Goal: Task Accomplishment & Management: Use online tool/utility

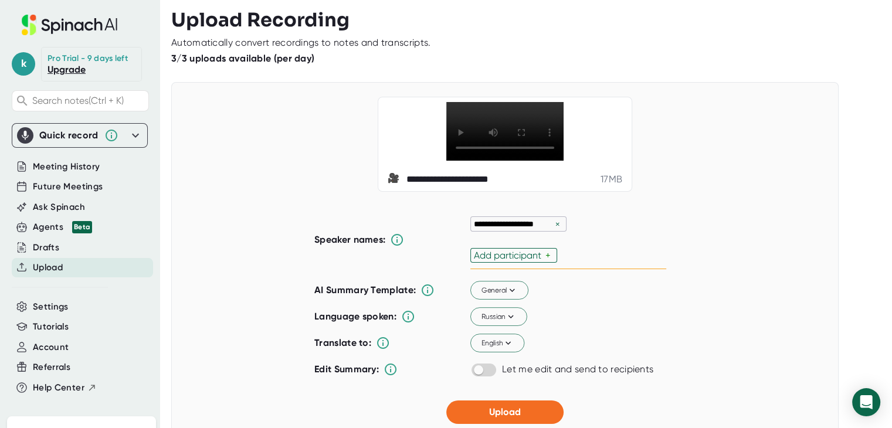
click at [553, 226] on div "×" at bounding box center [558, 224] width 11 height 11
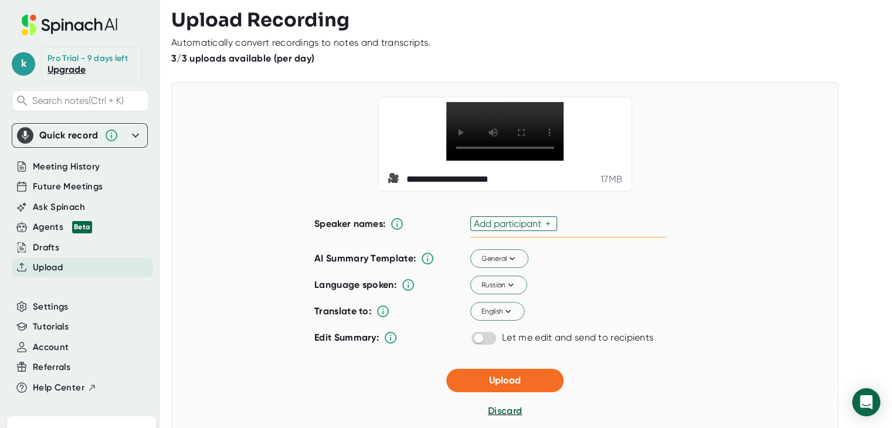
click at [530, 219] on div "Add participant" at bounding box center [510, 223] width 72 height 11
type input "Dom"
type input "[PERSON_NAME]"
click at [755, 114] on div "**********" at bounding box center [505, 144] width 638 height 95
click at [506, 285] on icon at bounding box center [511, 285] width 11 height 11
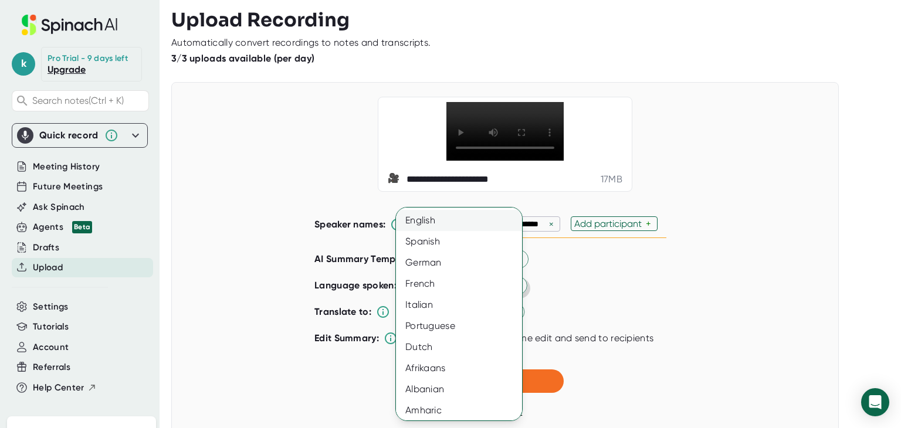
click at [445, 219] on div "English" at bounding box center [463, 220] width 135 height 21
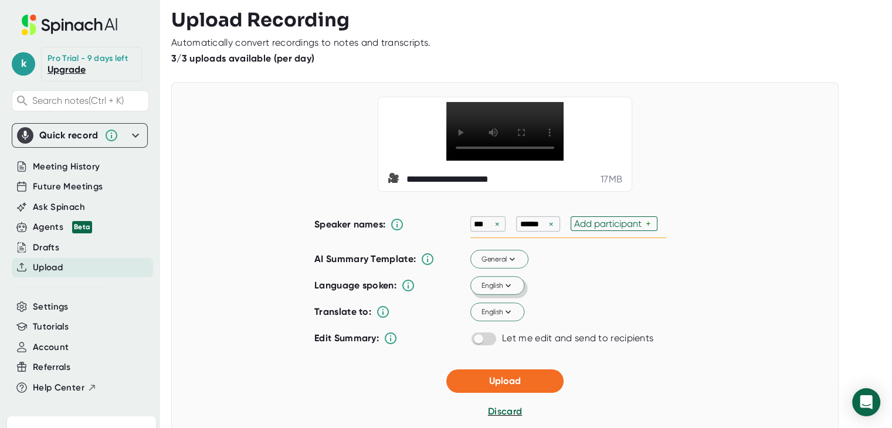
scroll to position [117, 0]
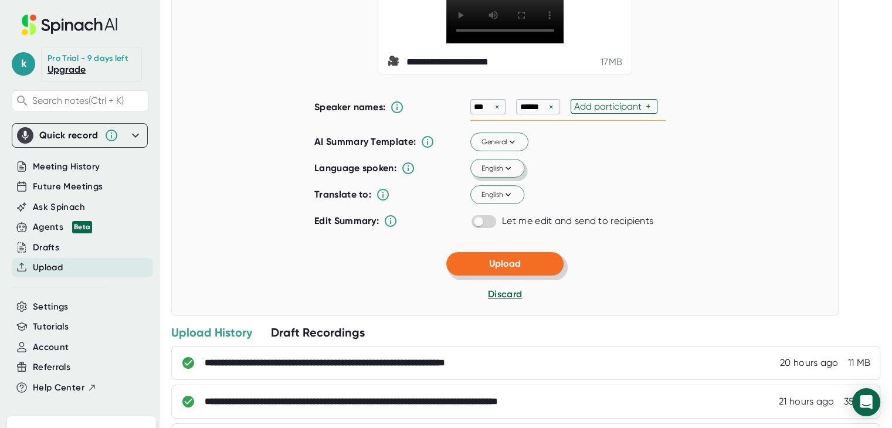
click at [488, 268] on button "Upload" at bounding box center [505, 263] width 117 height 23
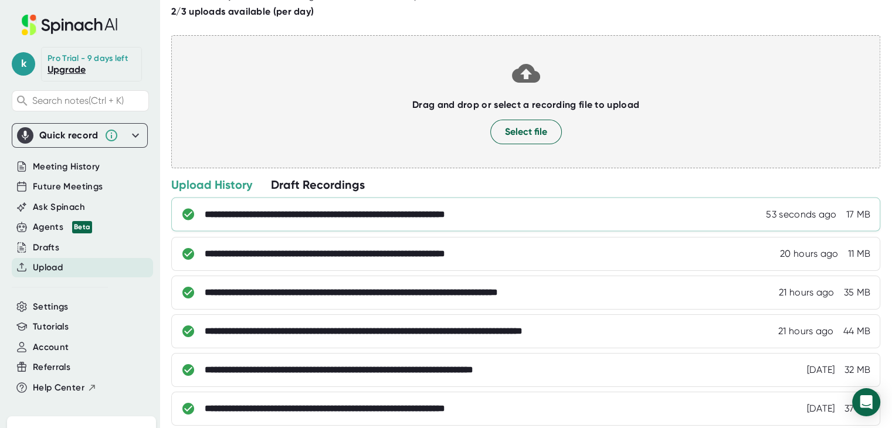
scroll to position [0, 0]
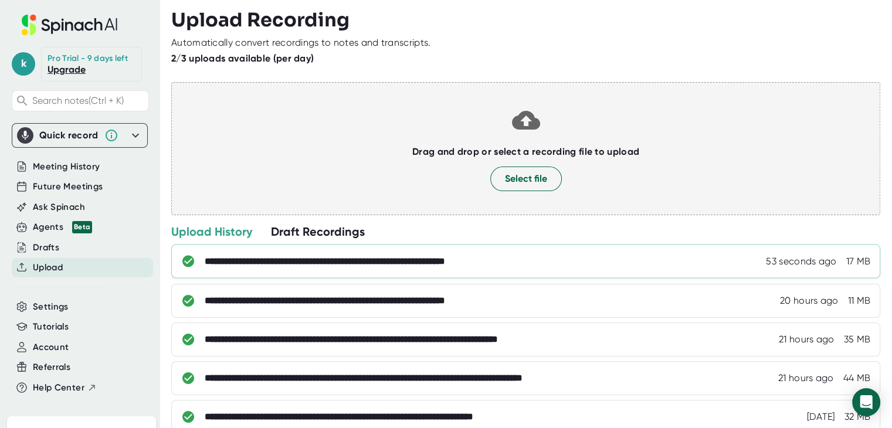
click at [543, 258] on div "**********" at bounding box center [538, 262] width 666 height 12
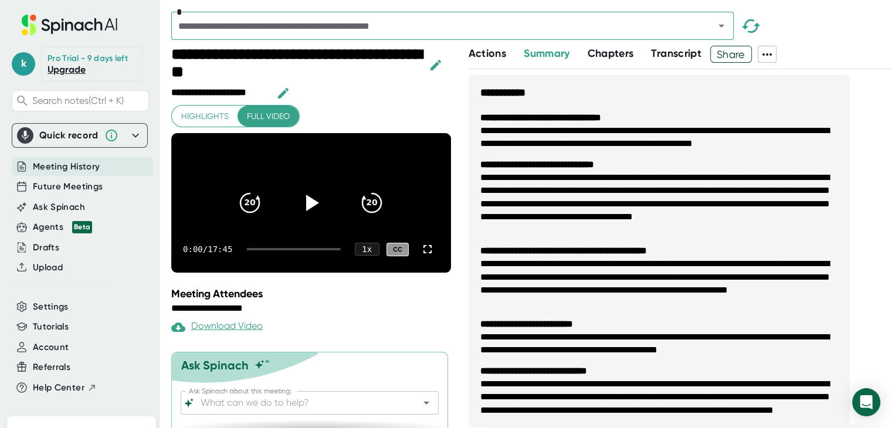
click at [678, 53] on span "Transcript" at bounding box center [676, 53] width 50 height 13
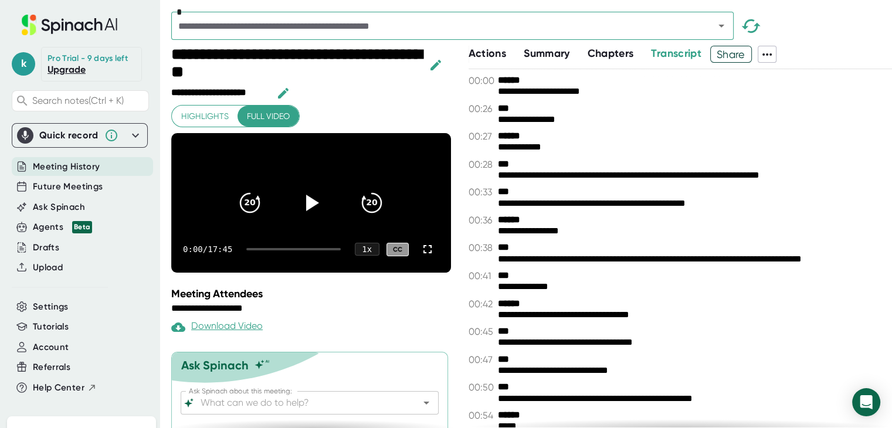
click at [772, 53] on icon at bounding box center [767, 55] width 14 height 14
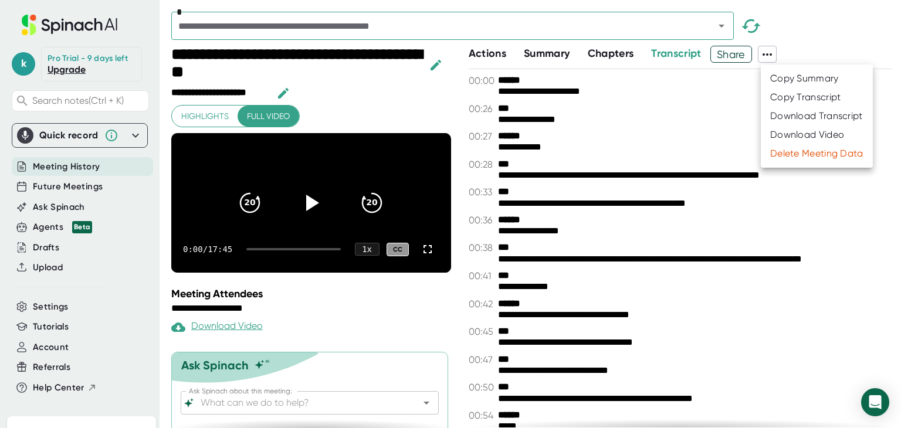
click at [820, 323] on div at bounding box center [450, 214] width 901 height 428
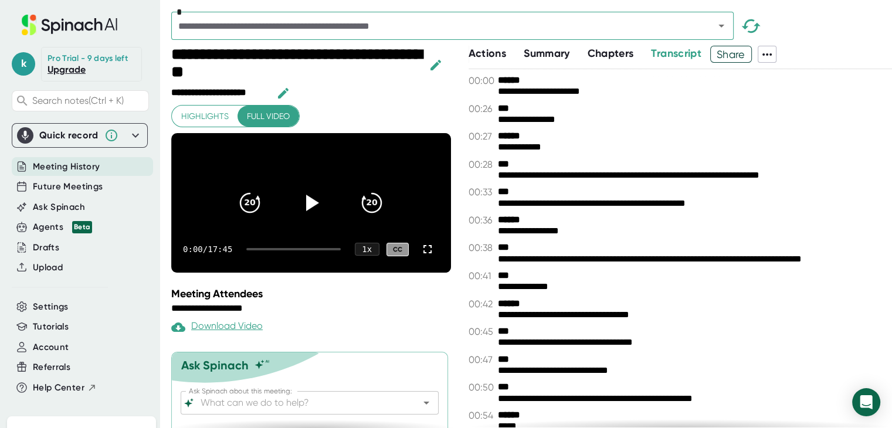
click at [763, 51] on icon at bounding box center [767, 55] width 14 height 14
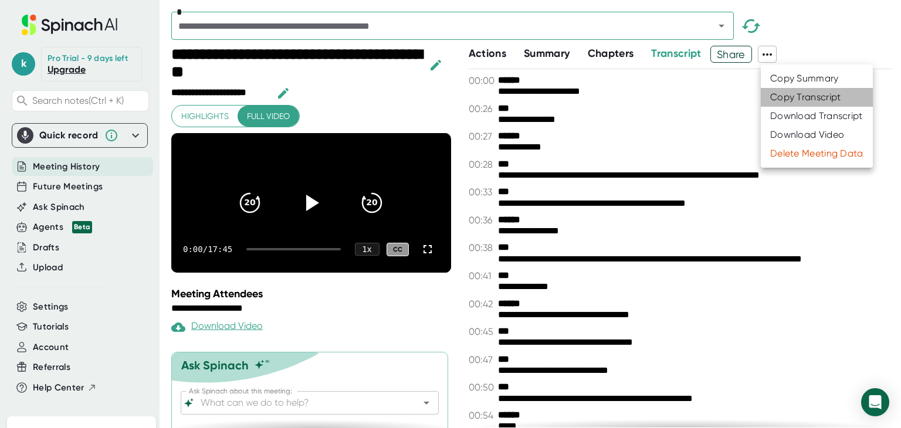
click at [784, 94] on div "Copy Transcript" at bounding box center [805, 98] width 71 height 12
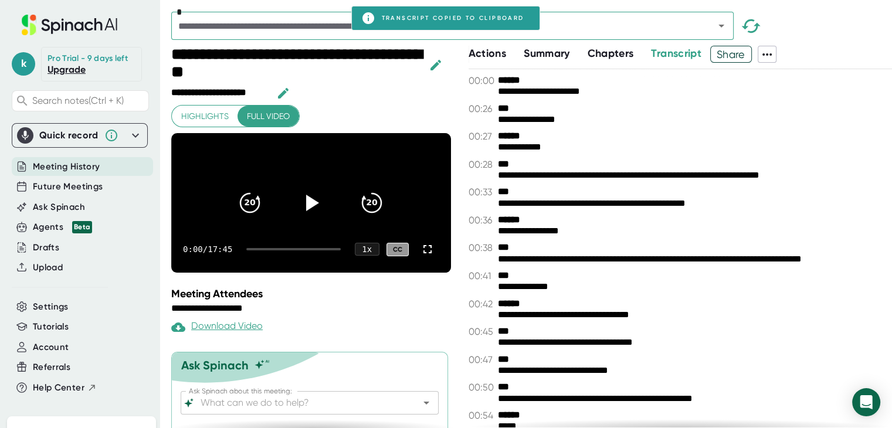
click at [779, 55] on span at bounding box center [788, 54] width 23 height 17
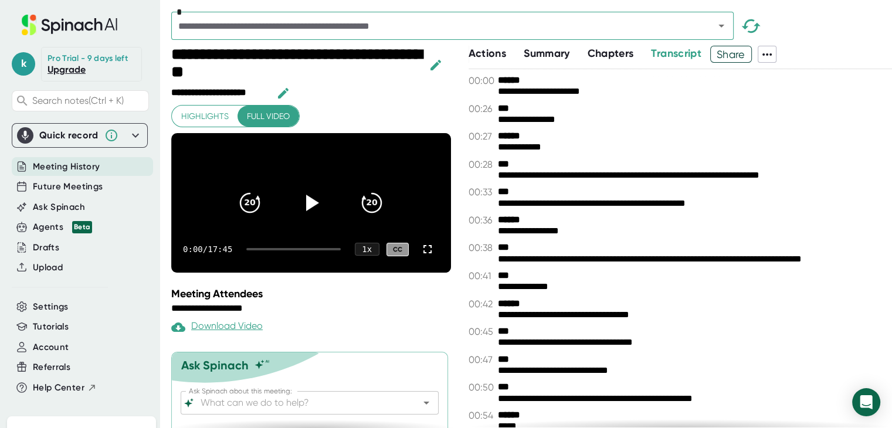
click at [776, 52] on span at bounding box center [768, 54] width 18 height 15
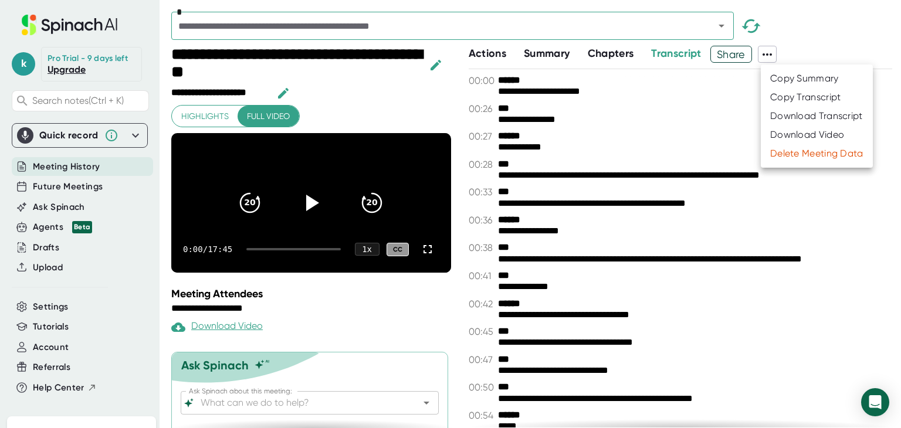
click at [775, 103] on div "Copy Transcript" at bounding box center [805, 98] width 71 height 12
